Goal: Navigation & Orientation: Find specific page/section

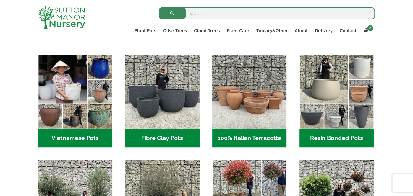
scroll to position [190, 0]
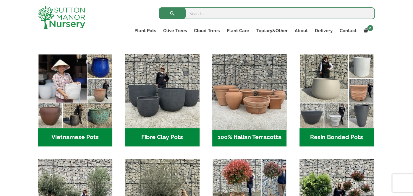
click at [240, 106] on img "Visit product category 100% Italian Terracotta" at bounding box center [249, 91] width 78 height 78
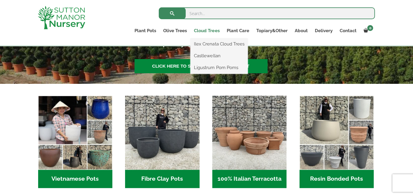
scroll to position [150, 0]
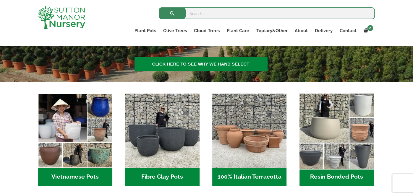
click at [348, 135] on img "Visit product category Resin Bonded Pots" at bounding box center [336, 131] width 78 height 78
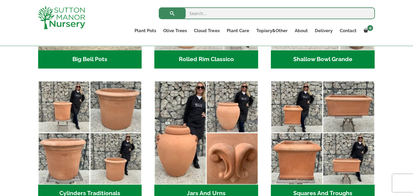
scroll to position [290, 0]
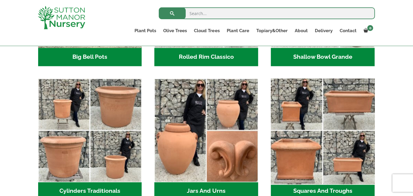
click at [283, 104] on img "Visit product category Squares And Troughs" at bounding box center [322, 130] width 109 height 109
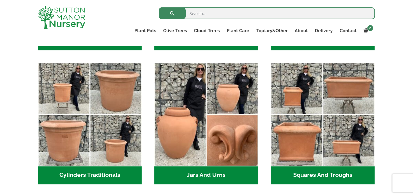
scroll to position [306, 0]
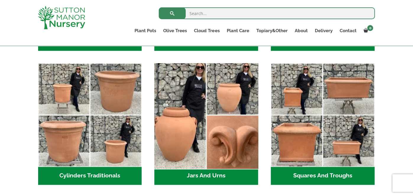
click at [219, 85] on img "Visit product category Jars And Urns" at bounding box center [206, 115] width 109 height 109
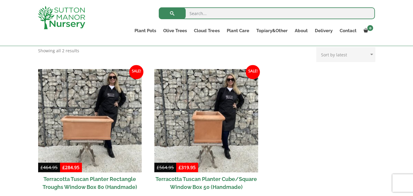
scroll to position [244, 0]
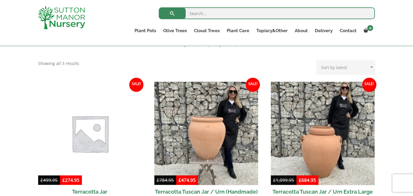
scroll to position [230, 0]
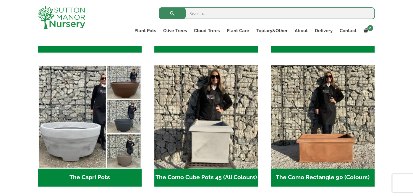
scroll to position [278, 0]
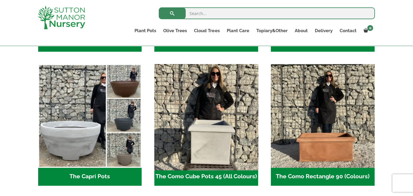
click at [214, 98] on img "Visit product category The Como Cube Pots 45 (All Colours)" at bounding box center [206, 115] width 109 height 109
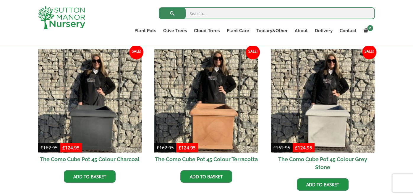
scroll to position [174, 0]
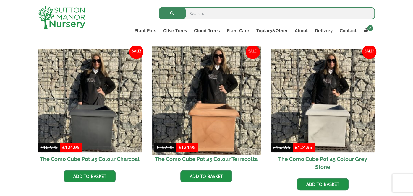
click at [191, 107] on img at bounding box center [206, 100] width 109 height 109
